Goal: Information Seeking & Learning: Learn about a topic

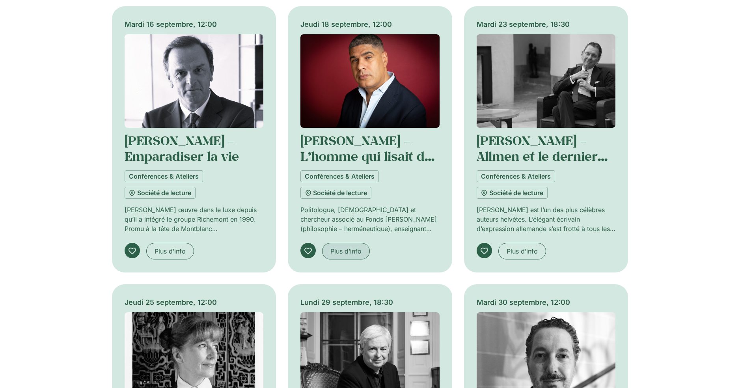
scroll to position [691, 0]
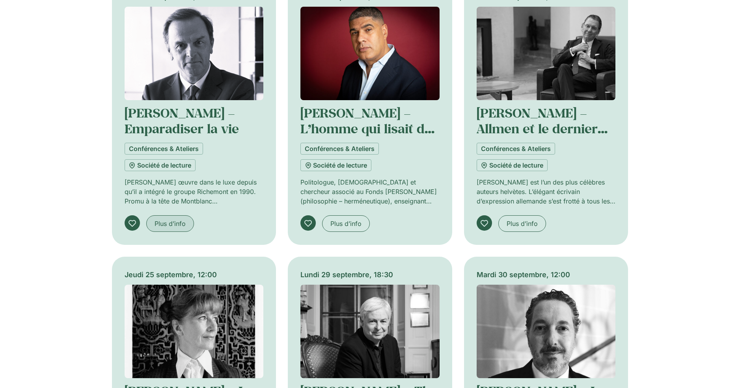
click at [184, 226] on span "Plus d’info" at bounding box center [169, 223] width 31 height 9
click at [332, 117] on link "Rachid Benzine – L’homme qui lisait des livres" at bounding box center [369, 128] width 138 height 48
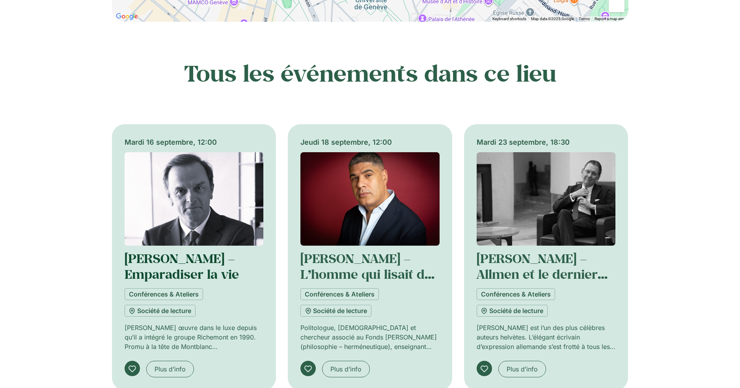
scroll to position [599, 0]
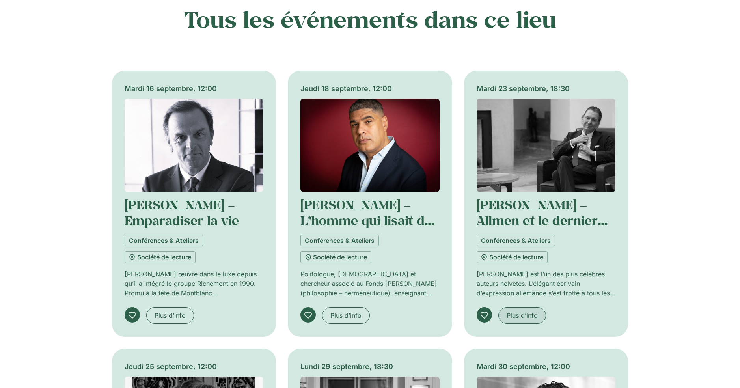
click at [515, 319] on span "Plus d’info" at bounding box center [521, 315] width 31 height 9
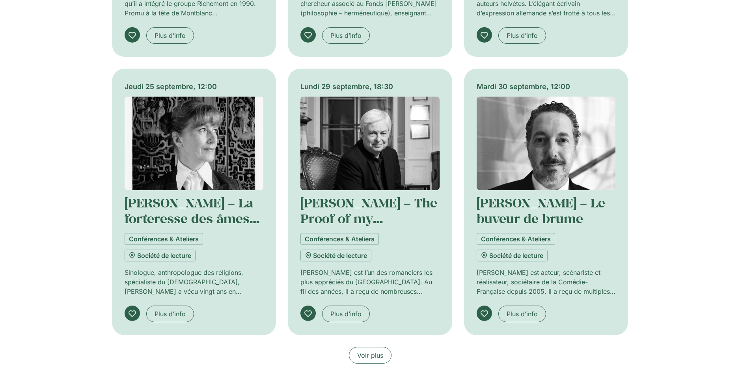
scroll to position [919, 0]
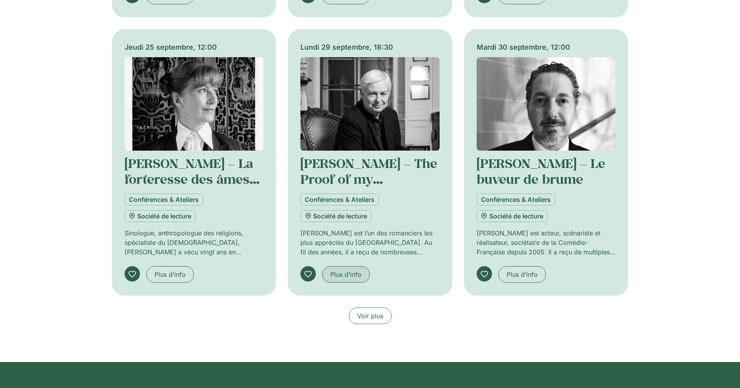
click at [348, 275] on span "Plus d’info" at bounding box center [345, 274] width 31 height 9
click at [518, 273] on span "Plus d’info" at bounding box center [521, 274] width 31 height 9
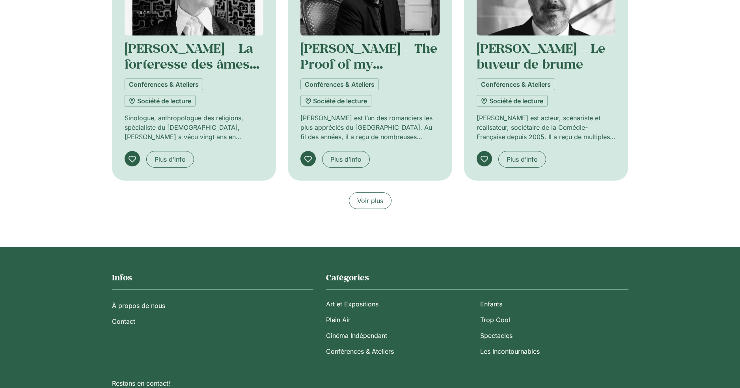
click at [376, 204] on span "Voir plus" at bounding box center [370, 200] width 26 height 9
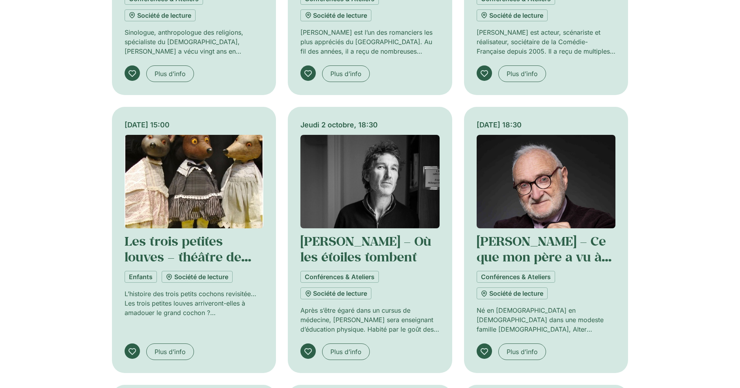
scroll to position [1154, 0]
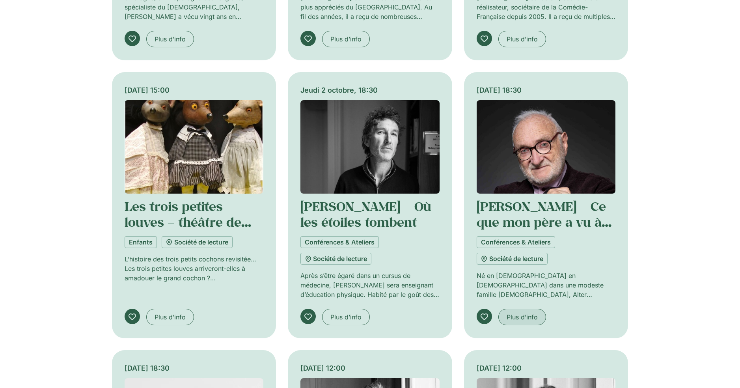
click at [508, 320] on span "Plus d’info" at bounding box center [521, 316] width 31 height 9
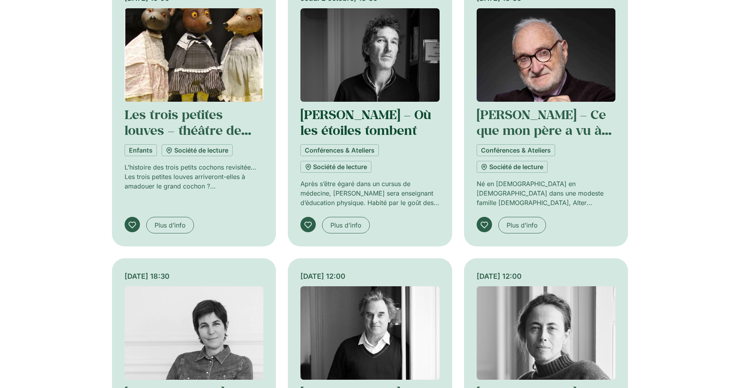
click at [366, 110] on link "Cédric Sapin-Defour – Où les étoiles tombent" at bounding box center [365, 122] width 131 height 32
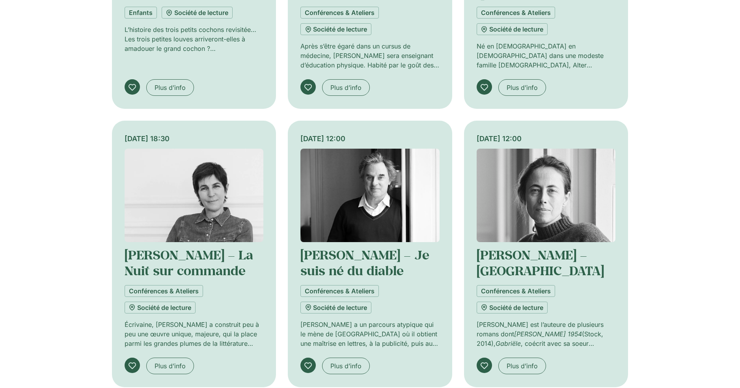
scroll to position [1429, 0]
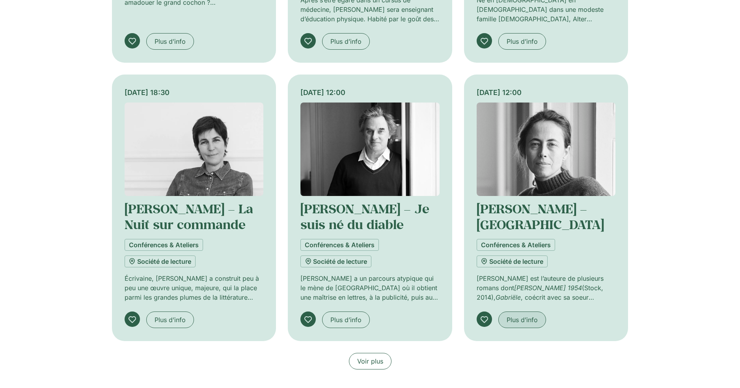
click at [526, 322] on span "Plus d’info" at bounding box center [521, 319] width 31 height 9
click at [342, 319] on span "Plus d’info" at bounding box center [345, 319] width 31 height 9
click at [198, 296] on p "Écrivaine, Christine Angot a construit peu à peu une œuvre unique, majeure, qui…" at bounding box center [194, 287] width 139 height 28
click at [168, 323] on link "Plus d’info" at bounding box center [170, 319] width 48 height 17
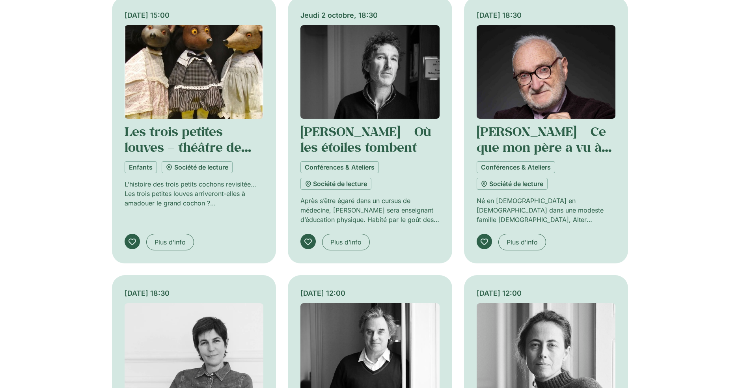
scroll to position [1175, 0]
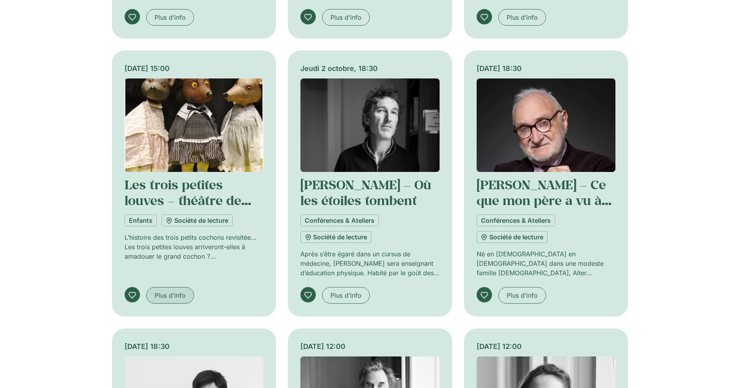
click at [166, 288] on link "Plus d’info" at bounding box center [170, 295] width 48 height 17
click at [340, 298] on span "Plus d’info" at bounding box center [345, 294] width 31 height 9
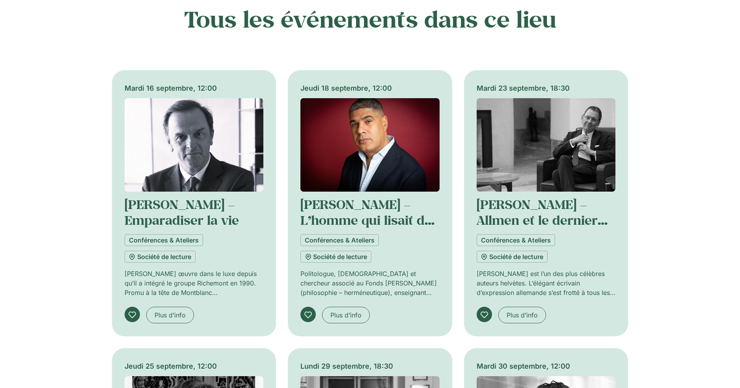
scroll to position [644, 0]
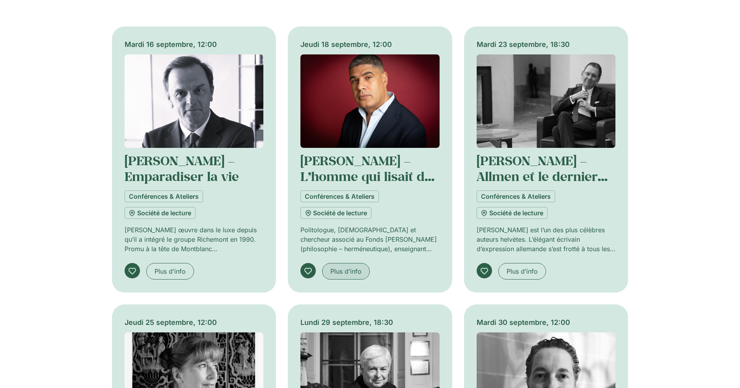
click at [346, 272] on span "Plus d’info" at bounding box center [345, 270] width 31 height 9
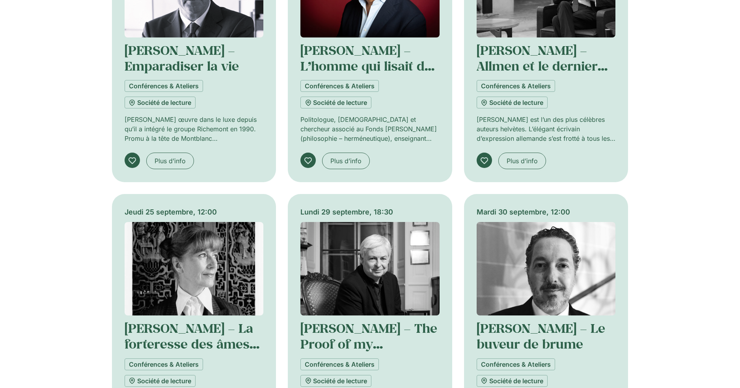
scroll to position [845, 0]
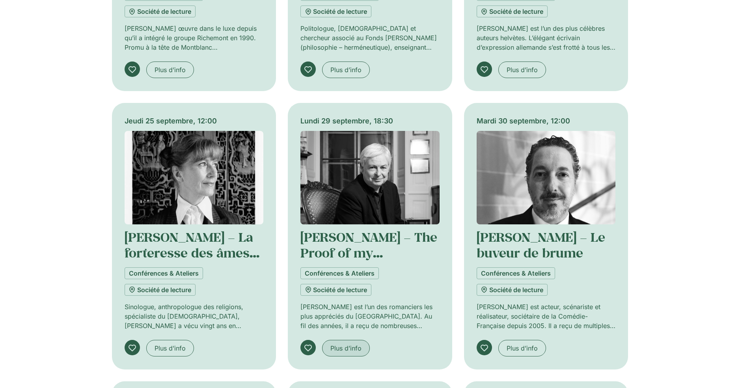
click at [356, 350] on span "Plus d’info" at bounding box center [345, 347] width 31 height 9
